Goal: Information Seeking & Learning: Learn about a topic

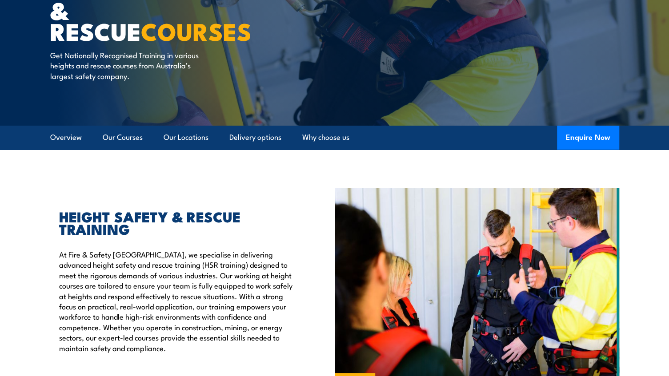
scroll to position [133, 0]
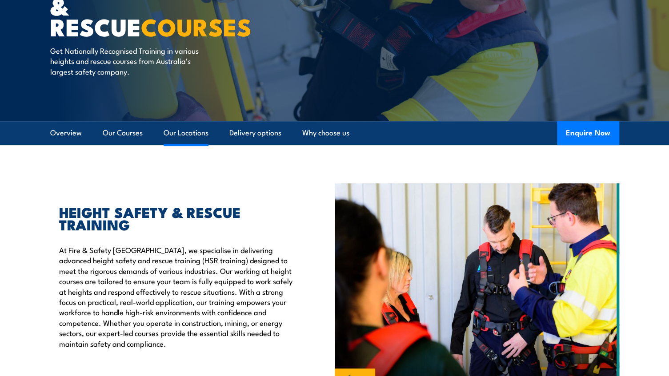
click at [186, 133] on link "Our Locations" at bounding box center [185, 133] width 45 height 24
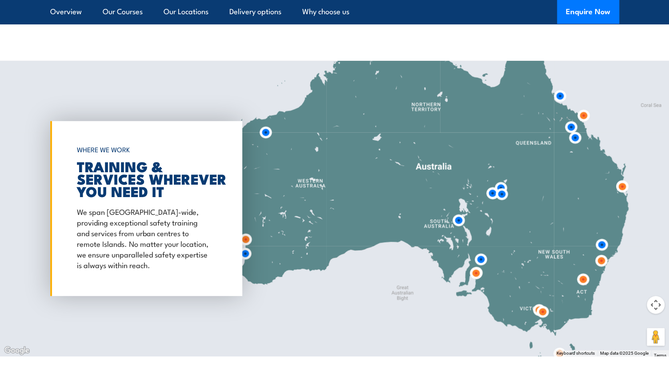
scroll to position [1442, 0]
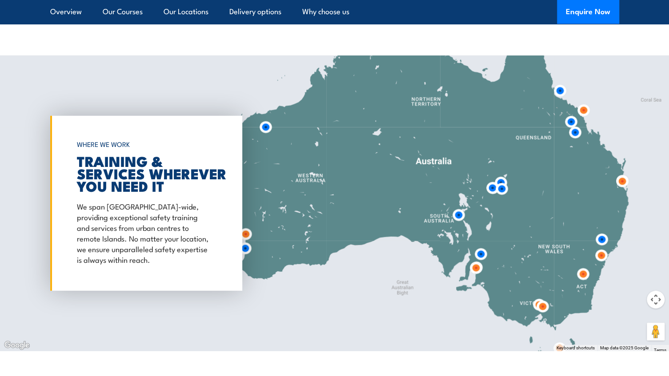
click at [476, 267] on img at bounding box center [476, 268] width 24 height 24
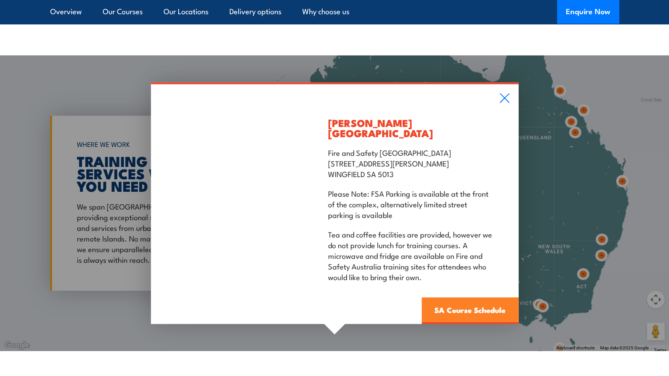
click at [462, 306] on link "SA Course Schedule" at bounding box center [469, 311] width 97 height 27
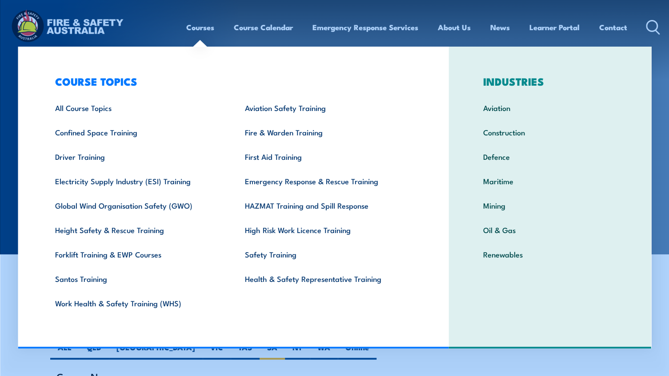
click at [205, 30] on link "Courses" at bounding box center [200, 28] width 28 height 24
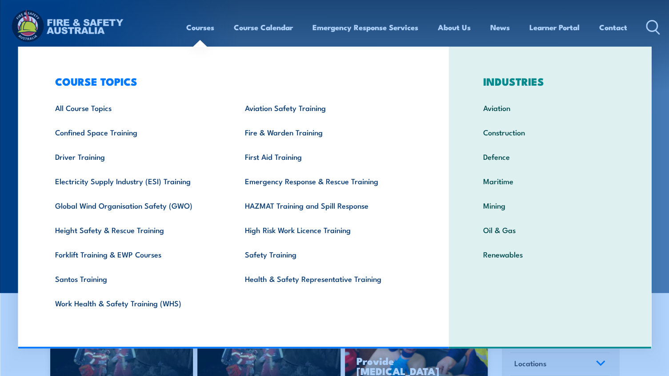
click at [564, 294] on div "INDUSTRIES Aviation Construction Defence Maritime Mining Oil & Gas Renewables" at bounding box center [550, 198] width 202 height 302
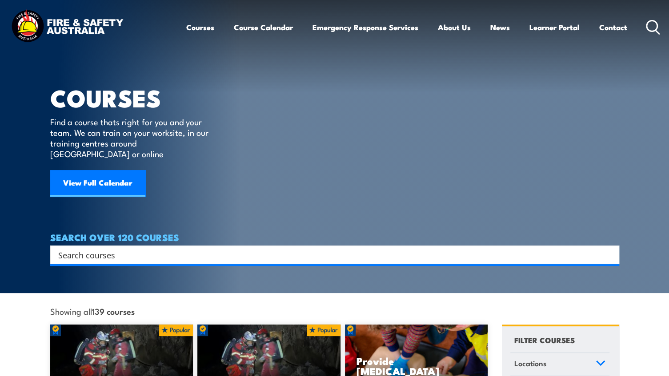
click at [63, 248] on input "Search input" at bounding box center [328, 254] width 541 height 13
type input "yellow lock"
drag, startPoint x: 0, startPoint y: 0, endPoint x: 80, endPoint y: 247, distance: 259.9
click at [80, 248] on input "Search input" at bounding box center [328, 254] width 541 height 13
paste input "RIISAM202E"
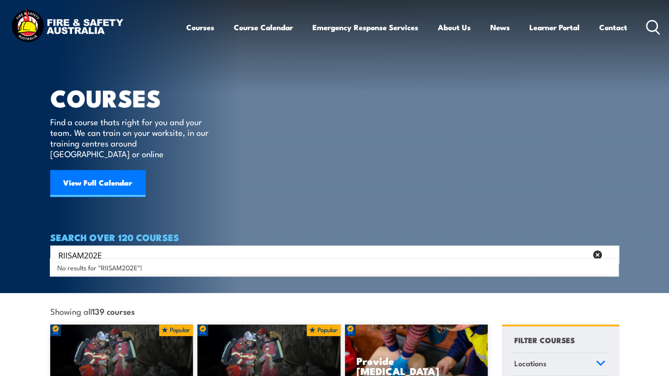
type input "RIISAM202E"
